Goal: Find specific page/section: Find specific page/section

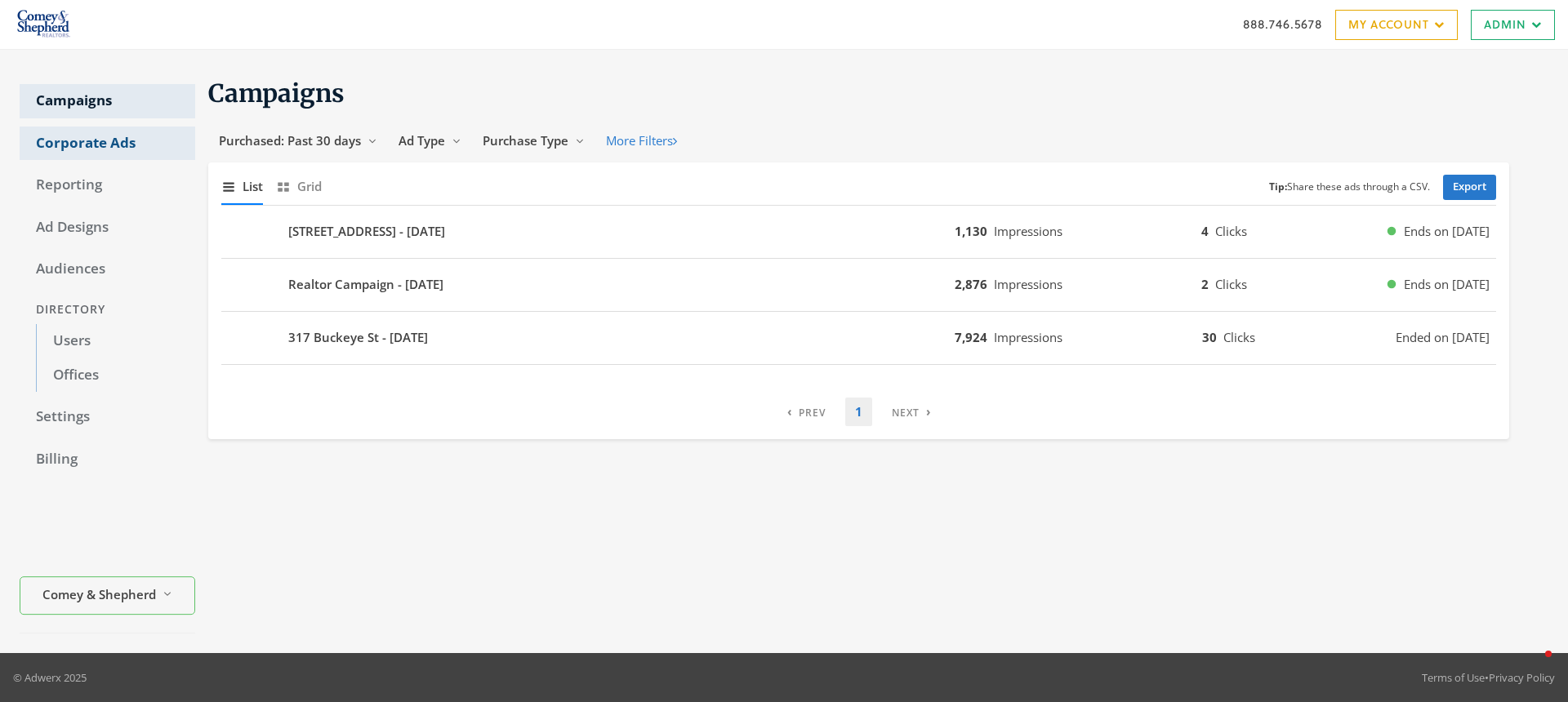
click at [108, 137] on link "Corporate Ads" at bounding box center [108, 144] width 176 height 34
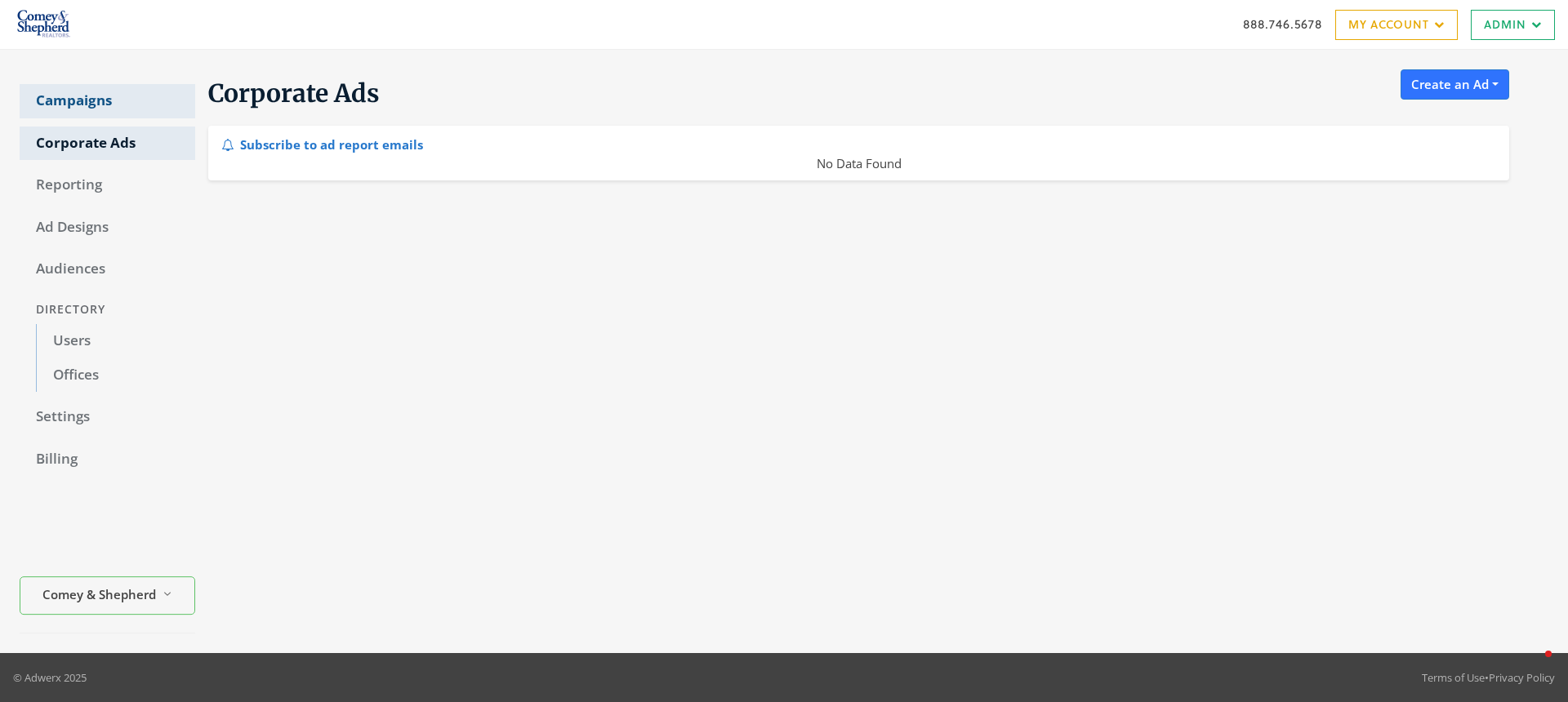
click at [101, 114] on link "Campaigns" at bounding box center [108, 101] width 176 height 34
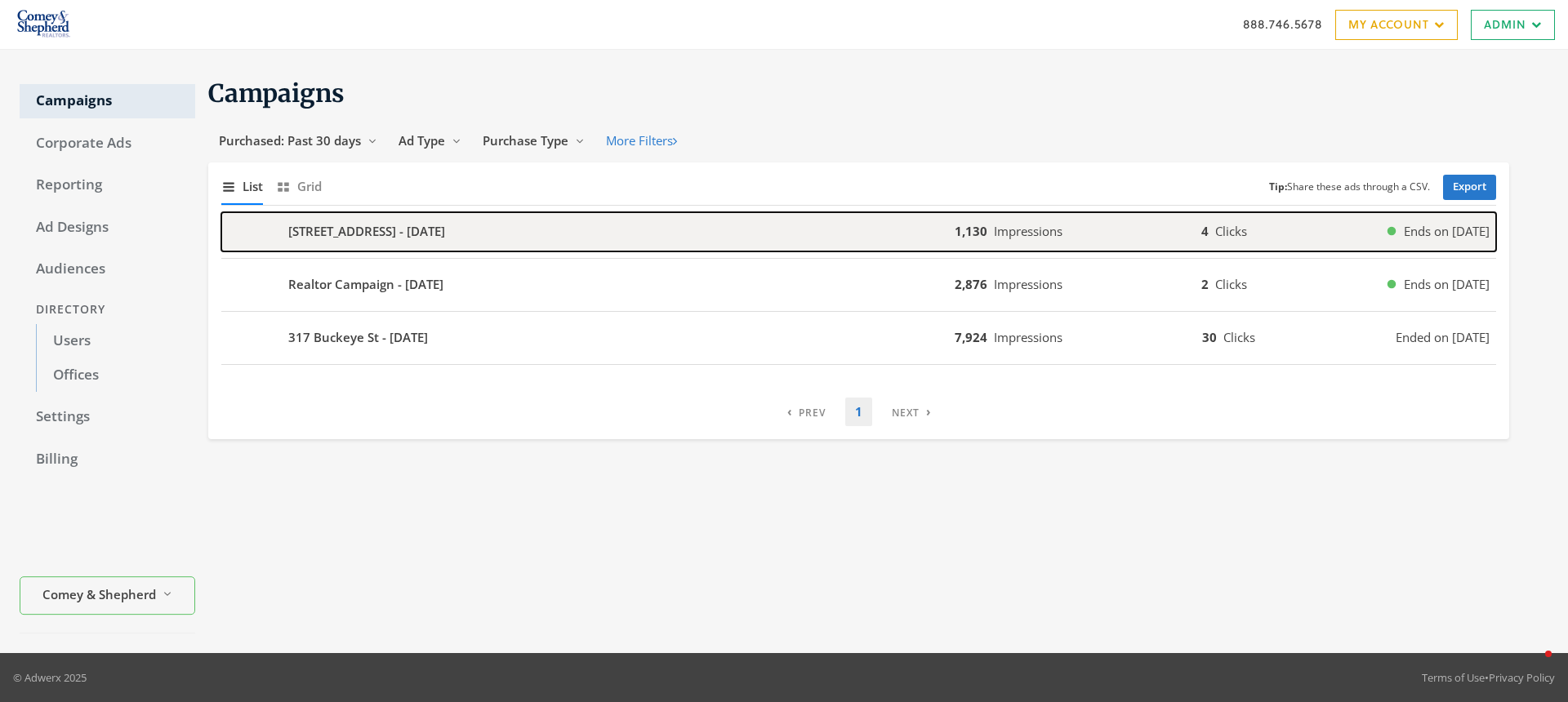
click at [335, 231] on b "[STREET_ADDRESS] - [DATE]" at bounding box center [366, 232] width 157 height 19
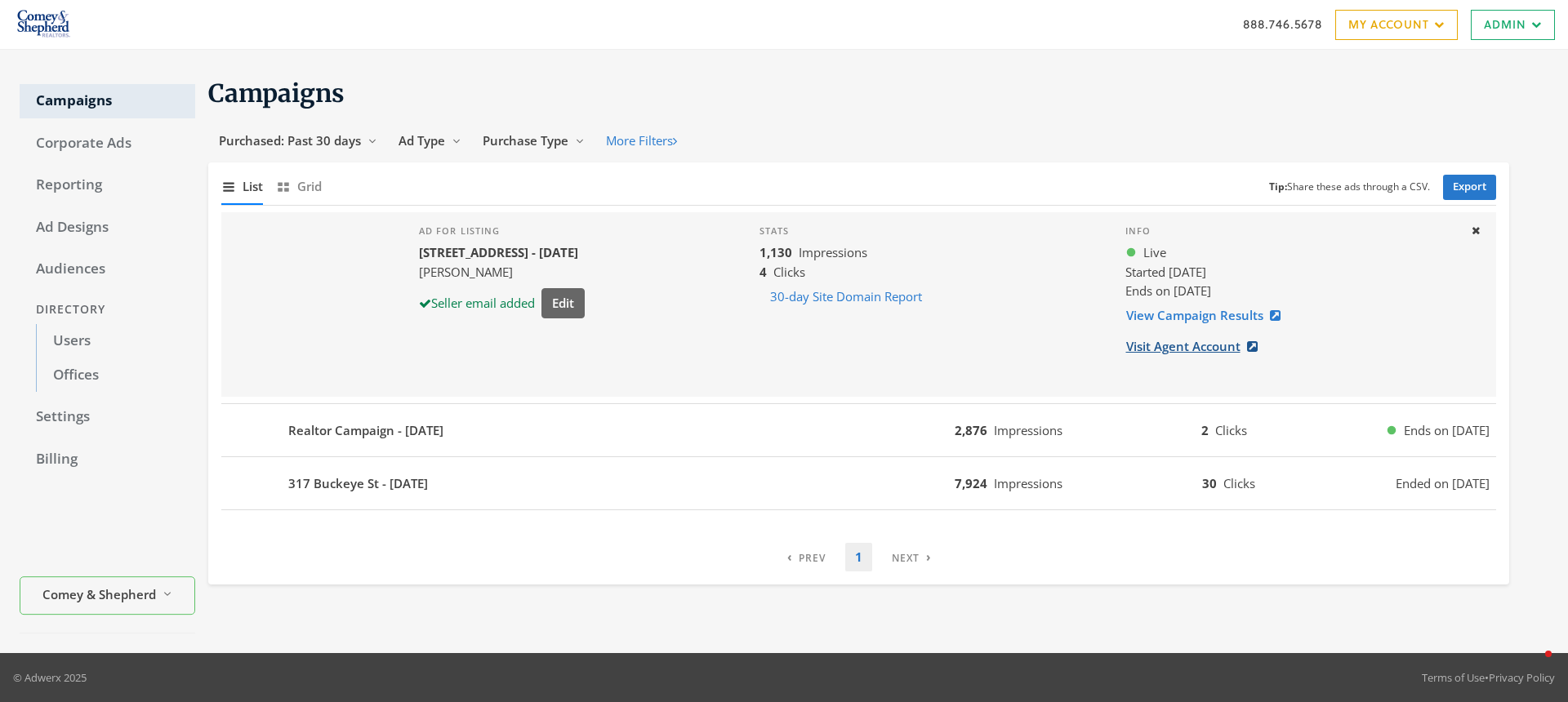
click at [1156, 356] on link "Visit Agent Account" at bounding box center [1197, 346] width 143 height 30
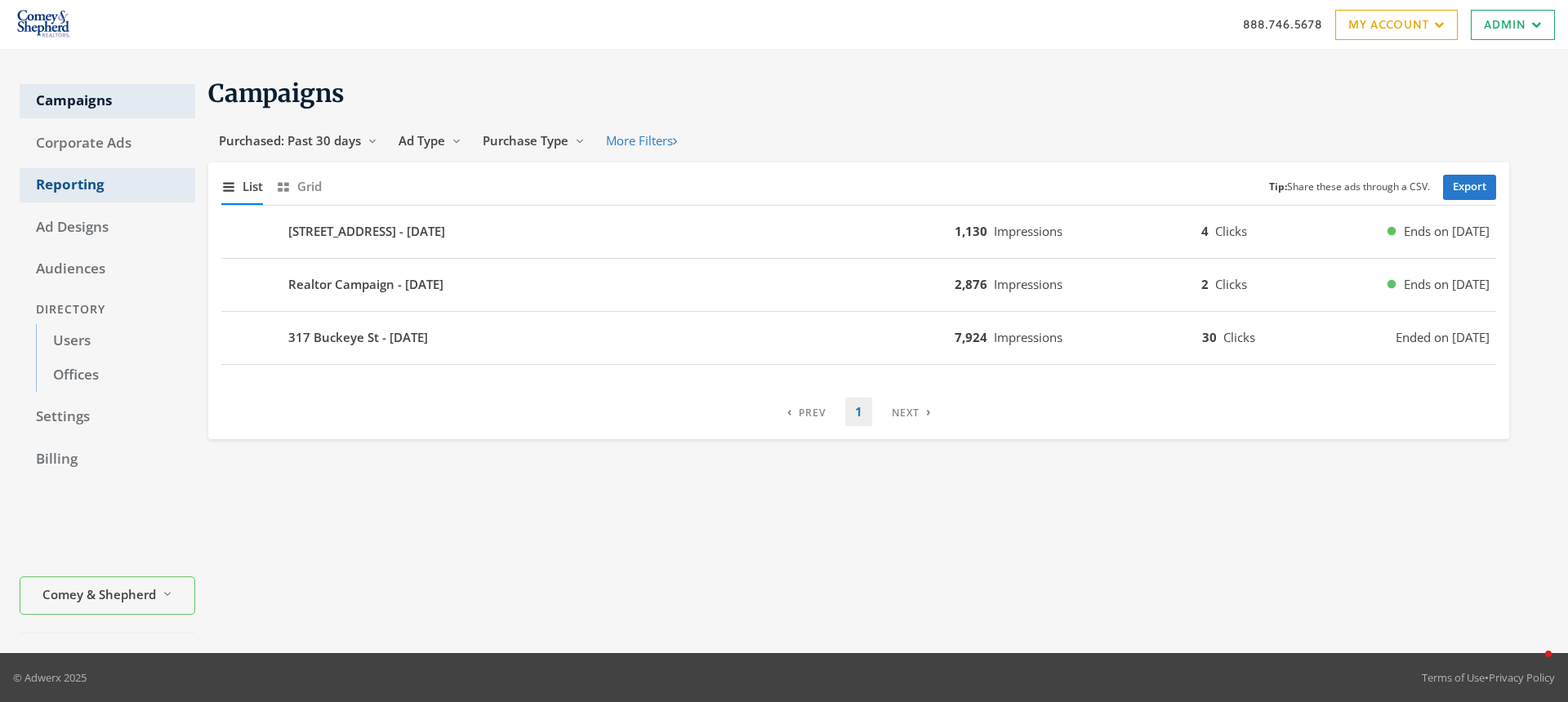
click at [103, 189] on link "Reporting" at bounding box center [108, 186] width 176 height 34
